Goal: Task Accomplishment & Management: Complete application form

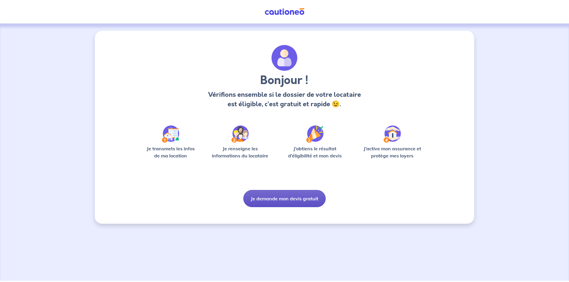
click at [288, 203] on button "Je demande mon devis gratuit" at bounding box center [284, 198] width 82 height 17
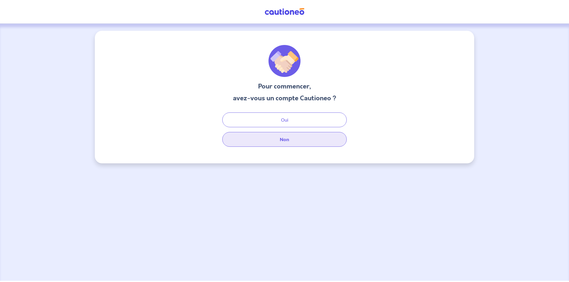
click at [287, 139] on button "Non" at bounding box center [284, 139] width 124 height 15
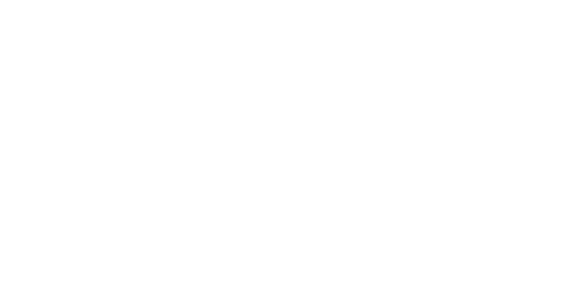
select select "FR"
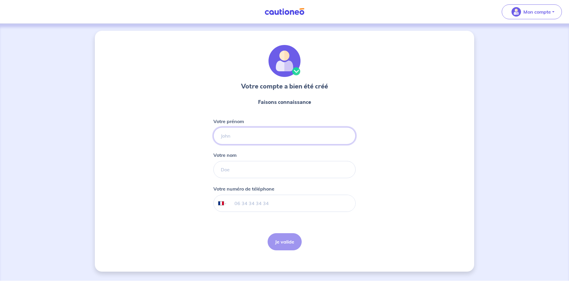
click at [246, 131] on input "Votre prénom" at bounding box center [284, 135] width 142 height 17
type input "ayoub"
type input "benlaidi"
type input "07 52 73 13 17"
click button "Je valide" at bounding box center [285, 242] width 34 height 17
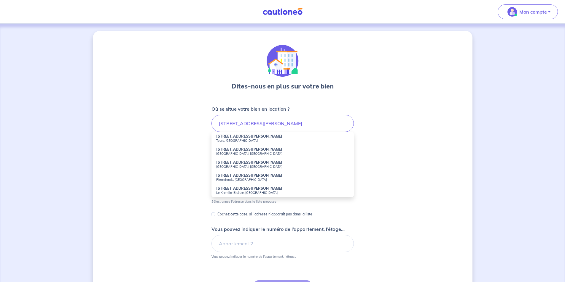
click at [241, 153] on small "Villeurbanne, France" at bounding box center [282, 154] width 133 height 4
type input "37 Rue Séverine, Villeurbanne, France"
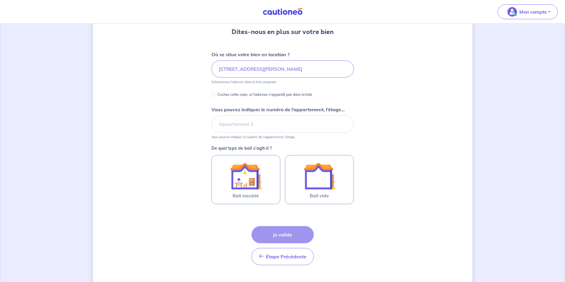
scroll to position [59, 0]
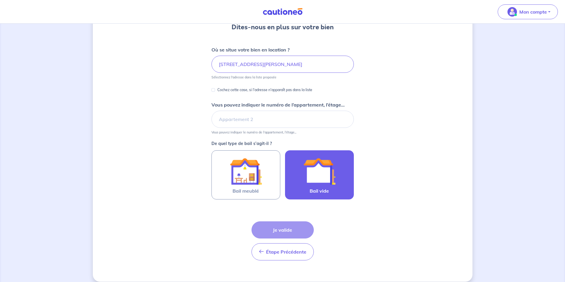
click at [315, 180] on img at bounding box center [319, 172] width 32 height 32
click at [0, 0] on input "Bail vide" at bounding box center [0, 0] width 0 height 0
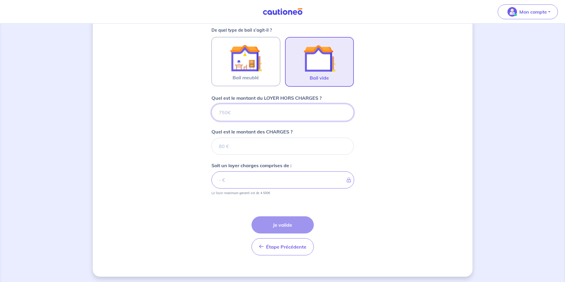
scroll to position [175, 0]
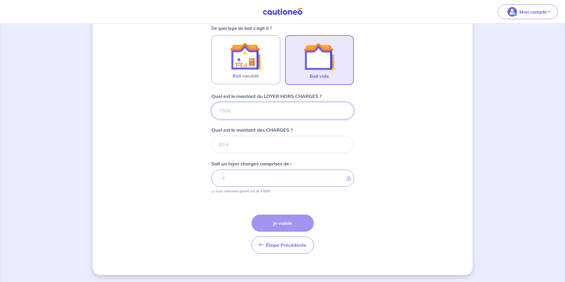
click at [262, 107] on input "Quel est le montant du LOYER HORS CHARGES ?" at bounding box center [282, 110] width 142 height 17
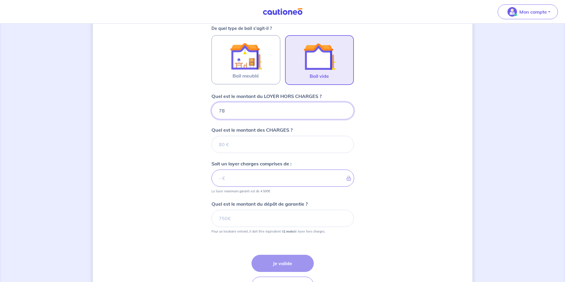
type input "787"
click at [246, 138] on input "Quel est le montant des CHARGES ?" at bounding box center [282, 144] width 142 height 17
type input "1"
type input "788"
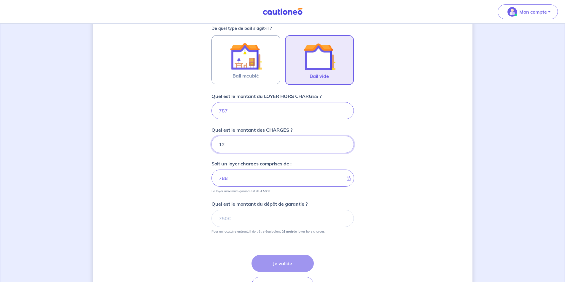
type input "120"
type input "907"
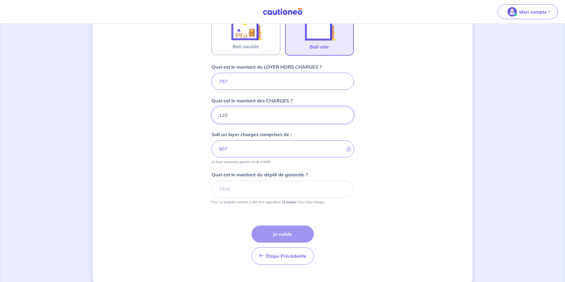
scroll to position [204, 0]
type input "120"
click at [233, 193] on input "Quel est le montant du dépôt de garantie ?" at bounding box center [282, 188] width 142 height 17
type input "787"
click at [172, 208] on div "Dites-nous en plus sur votre bien Où se situe votre bien en location ? 37 Rue S…" at bounding box center [282, 56] width 379 height 459
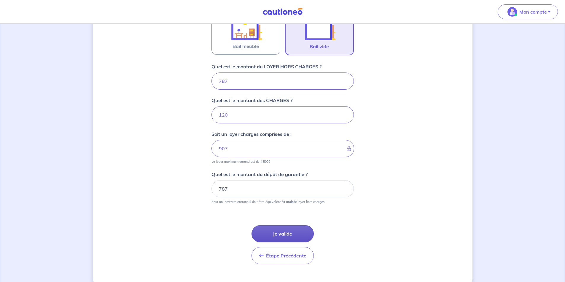
click at [278, 234] on button "Je valide" at bounding box center [282, 234] width 62 height 17
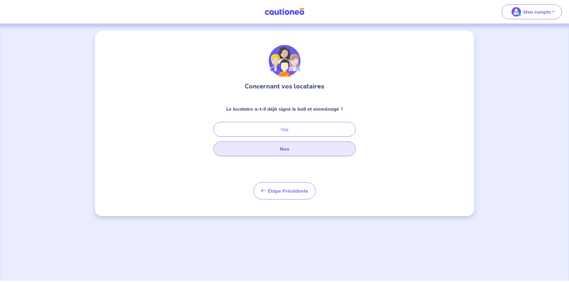
click at [302, 147] on button "Non" at bounding box center [284, 149] width 142 height 15
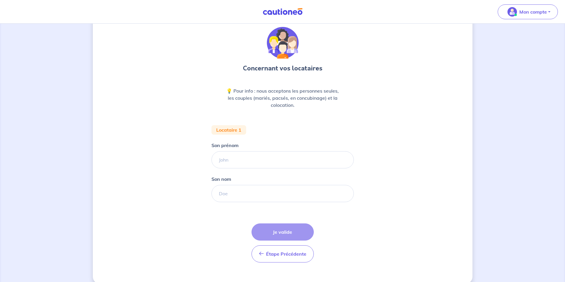
scroll to position [27, 0]
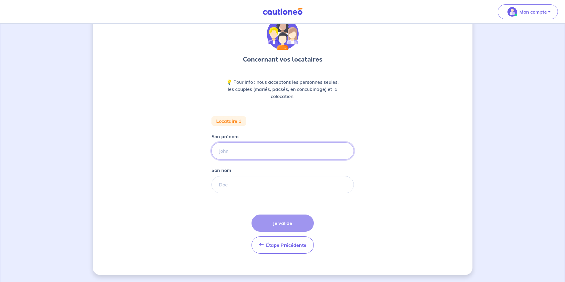
click at [240, 143] on input "Son prénom" at bounding box center [282, 151] width 142 height 17
type input "Mohamed"
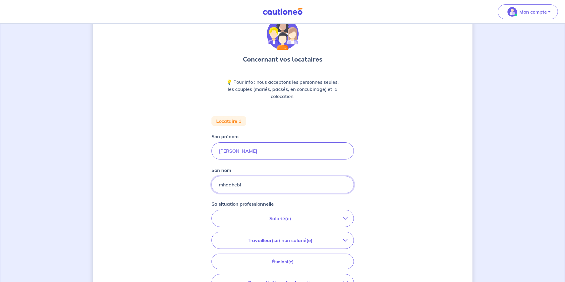
scroll to position [86, 0]
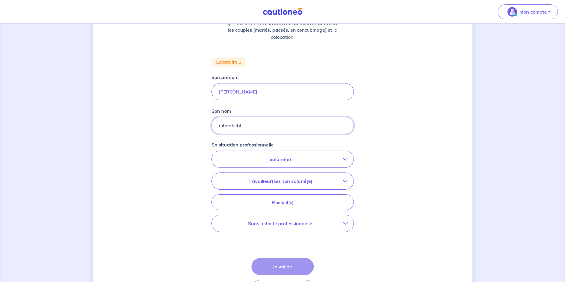
type input "mhadhebi"
click at [346, 167] on button "Salarié(e)" at bounding box center [283, 159] width 142 height 17
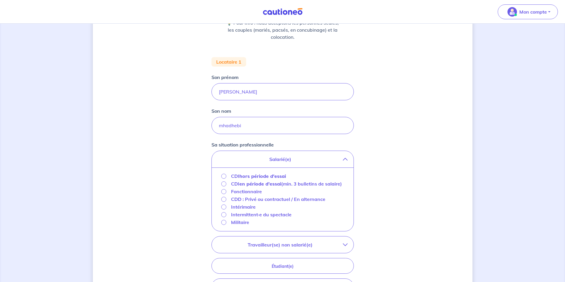
click at [343, 249] on button "Travailleur(se) non salarié(e)" at bounding box center [283, 245] width 142 height 17
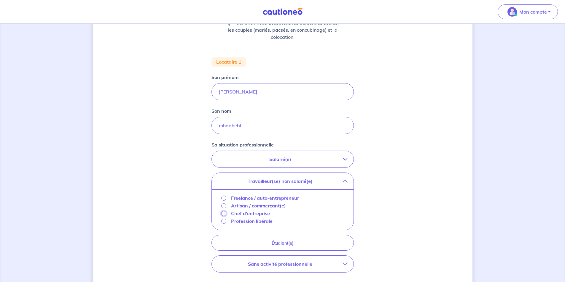
click at [224, 213] on input "Chef d'entreprise" at bounding box center [223, 213] width 5 height 5
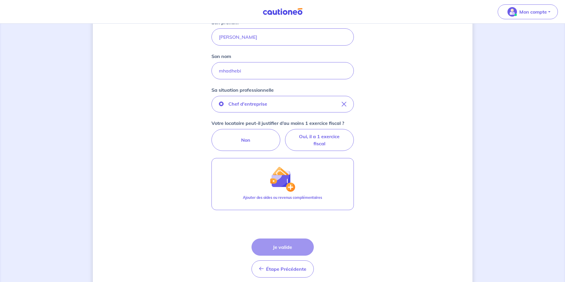
scroll to position [146, 0]
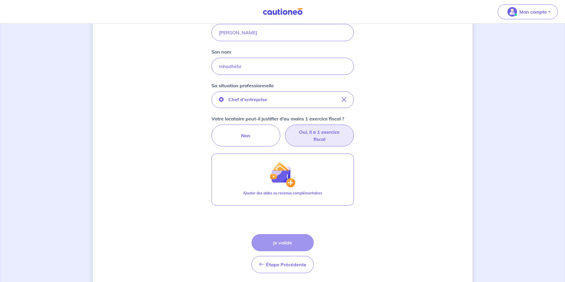
click at [329, 139] on label "Oui, il a 1 exercice fiscal" at bounding box center [319, 136] width 69 height 22
click at [284, 129] on input "Oui, il a 1 exercice fiscal" at bounding box center [282, 127] width 4 height 4
radio input "true"
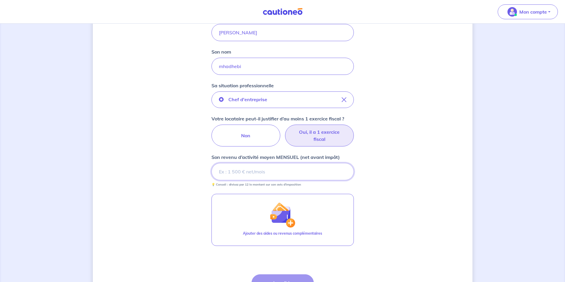
click at [258, 173] on input "Son revenu d’activité moyen MENSUEL (net avant impôt)" at bounding box center [282, 171] width 142 height 17
drag, startPoint x: 569, startPoint y: 2, endPoint x: 415, endPoint y: 28, distance: 156.0
click at [415, 28] on div "Concernant vos locataires 💡 Pour info : nous acceptons les personnes seules, le…" at bounding box center [282, 110] width 379 height 450
click at [129, 137] on div "Concernant vos locataires 💡 Pour info : nous acceptons les personnes seules, le…" at bounding box center [282, 110] width 379 height 450
click at [277, 169] on input "Son revenu d’activité moyen MENSUEL (net avant impôt)" at bounding box center [282, 171] width 142 height 17
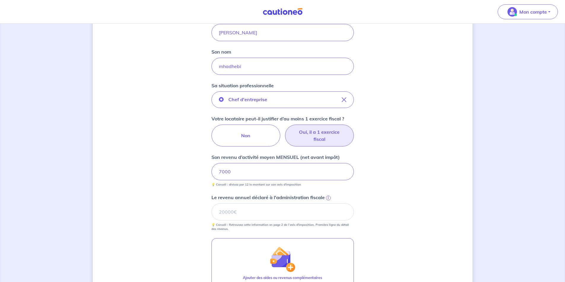
click at [175, 209] on div "Concernant vos locataires 💡 Pour info : nous acceptons les personnes seules, le…" at bounding box center [282, 132] width 379 height 494
drag, startPoint x: 301, startPoint y: 173, endPoint x: 153, endPoint y: 171, distance: 147.9
click at [153, 171] on div "Concernant vos locataires 💡 Pour info : nous acceptons les personnes seules, le…" at bounding box center [282, 132] width 379 height 494
click at [256, 213] on input "Le revenu annuel déclaré à l'administration fiscale i" at bounding box center [282, 212] width 142 height 17
type input "64287"
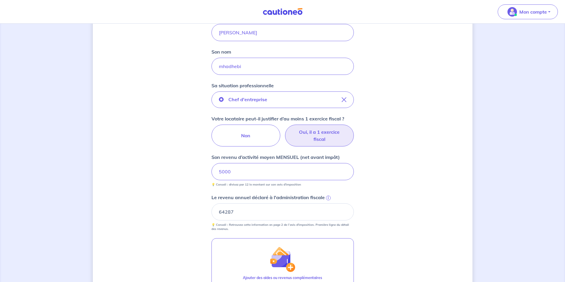
click at [406, 213] on div "Concernant vos locataires 💡 Pour info : nous acceptons les personnes seules, le…" at bounding box center [282, 132] width 379 height 494
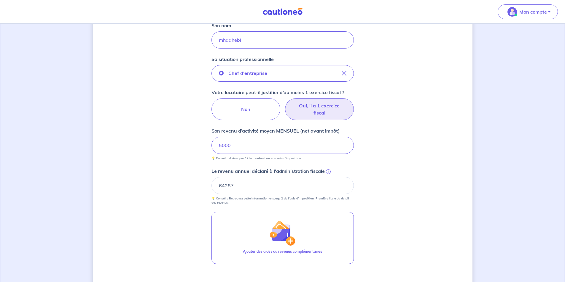
scroll to position [205, 0]
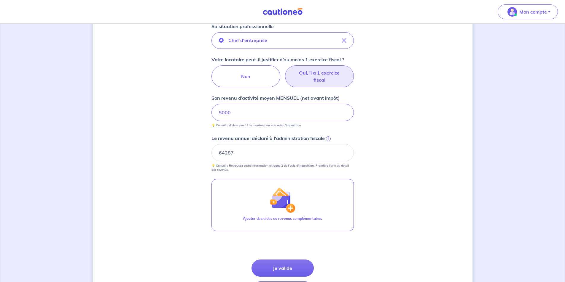
click at [155, 202] on div "Concernant vos locataires 💡 Pour info : nous acceptons les personnes seules, le…" at bounding box center [282, 73] width 379 height 494
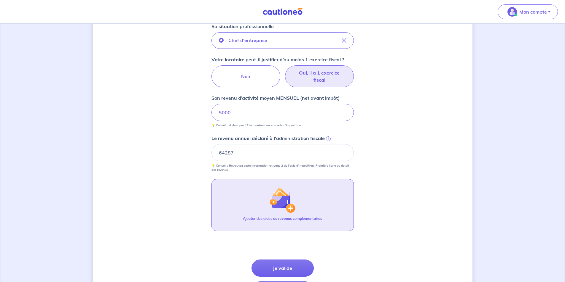
click at [269, 205] on button "Ajouter des aides ou revenus complémentaires" at bounding box center [282, 205] width 142 height 52
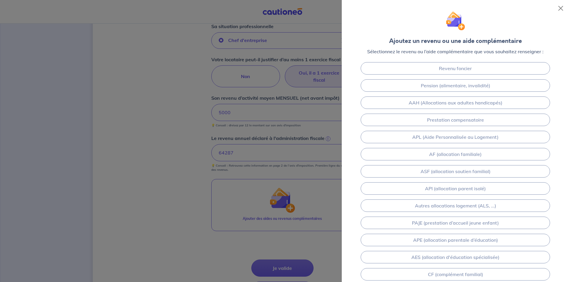
click at [143, 192] on div at bounding box center [284, 141] width 569 height 282
click at [562, 7] on button "Close" at bounding box center [560, 8] width 9 height 9
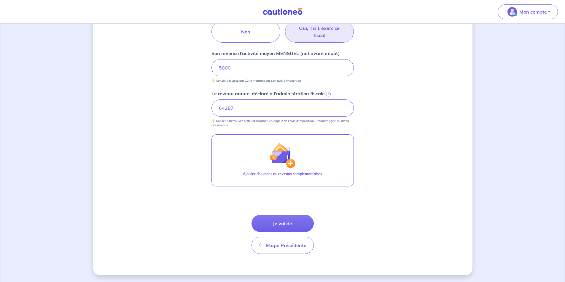
scroll to position [250, 0]
click at [281, 223] on button "Je valide" at bounding box center [282, 223] width 62 height 17
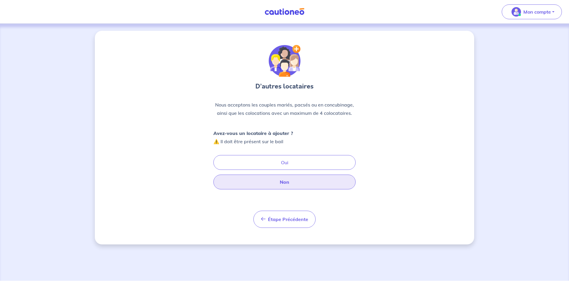
click at [281, 186] on button "Non" at bounding box center [284, 182] width 142 height 15
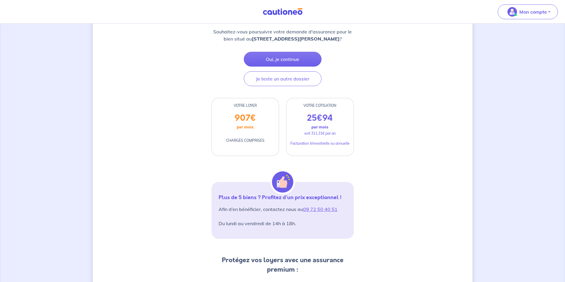
scroll to position [89, 0]
drag, startPoint x: 306, startPoint y: 120, endPoint x: 355, endPoint y: 118, distance: 48.6
click at [355, 118] on div "VOTRE COTISATION 25 € 94 par mois soit 311,31€ par an Facturation trimestrielle…" at bounding box center [319, 127] width 75 height 58
click at [323, 144] on p "Facturation trimestrielle ou annuelle" at bounding box center [319, 143] width 59 height 5
click at [345, 142] on p "Facturation trimestrielle ou annuelle" at bounding box center [319, 143] width 59 height 5
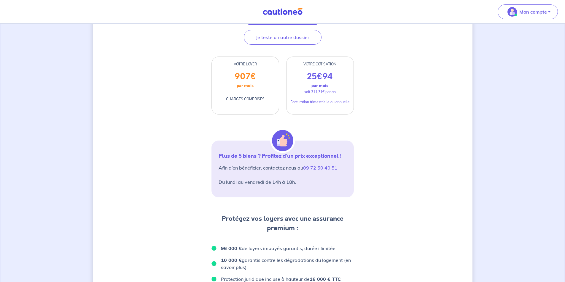
scroll to position [101, 0]
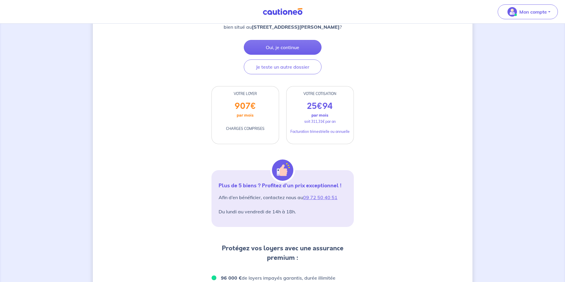
click at [187, 32] on div "D’après vos déclarations, Votre dossier locataire est éligible Souhaitez-vous p…" at bounding box center [282, 221] width 379 height 583
click at [182, 122] on div "D’après vos déclarations, Votre dossier locataire est éligible Souhaitez-vous p…" at bounding box center [282, 221] width 379 height 583
click at [179, 115] on div "D’après vos déclarations, Votre dossier locataire est éligible Souhaitez-vous p…" at bounding box center [282, 221] width 379 height 583
click at [173, 56] on div "D’après vos déclarations, Votre dossier locataire est éligible Souhaitez-vous p…" at bounding box center [282, 221] width 379 height 583
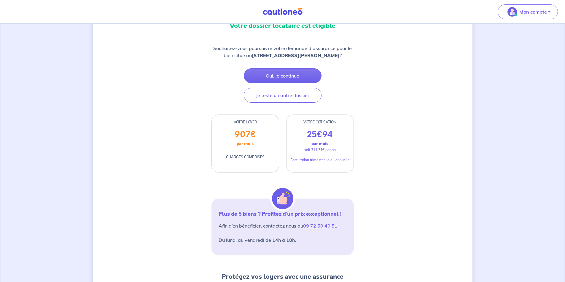
scroll to position [0, 0]
